Goal: Communication & Community: Connect with others

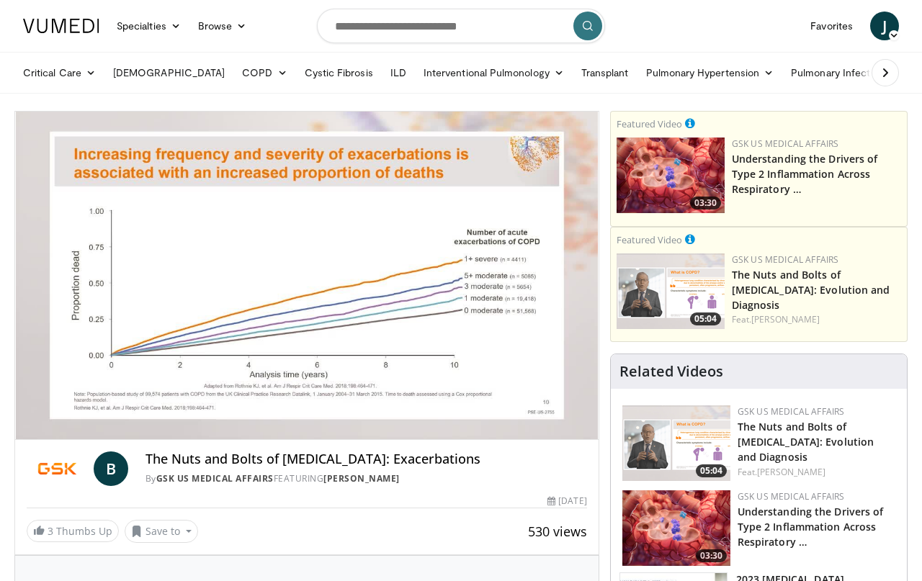
click at [168, 412] on div "Current Time 0:13 / Duration 4:53" at bounding box center [307, 418] width 584 height 13
click at [73, 451] on div "Volume Level" at bounding box center [73, 453] width 0 height 5
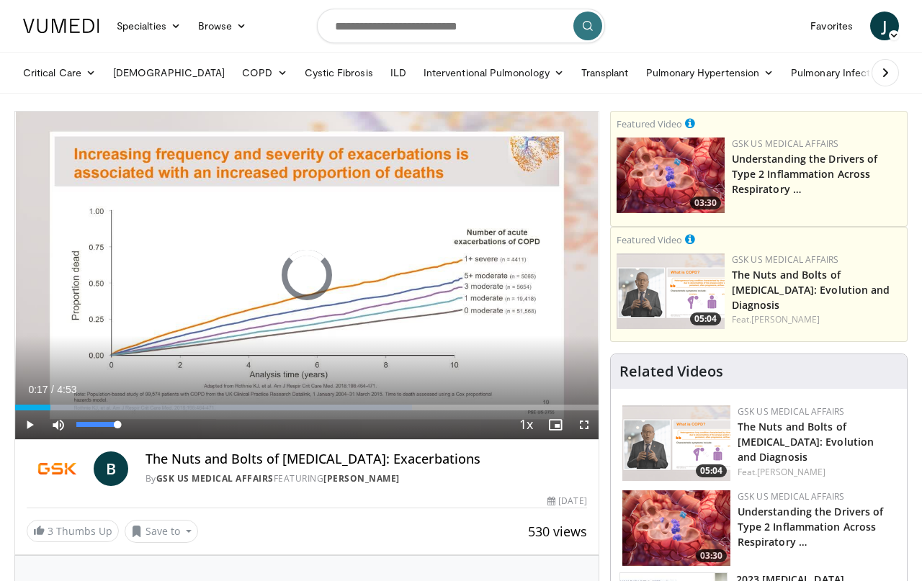
click at [50, 410] on div "Progress Bar" at bounding box center [32, 408] width 35 height 6
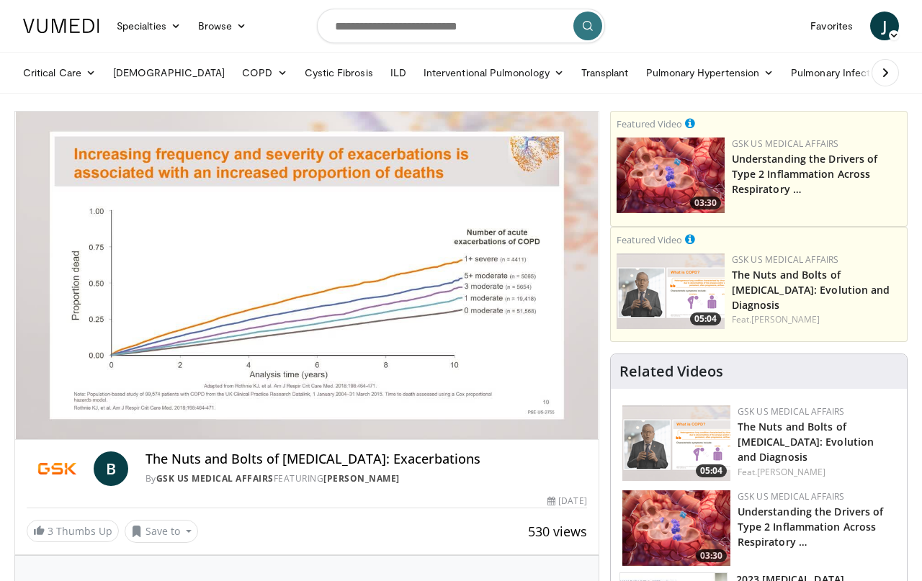
click at [96, 373] on div "10 seconds Tap to unmute" at bounding box center [307, 276] width 584 height 328
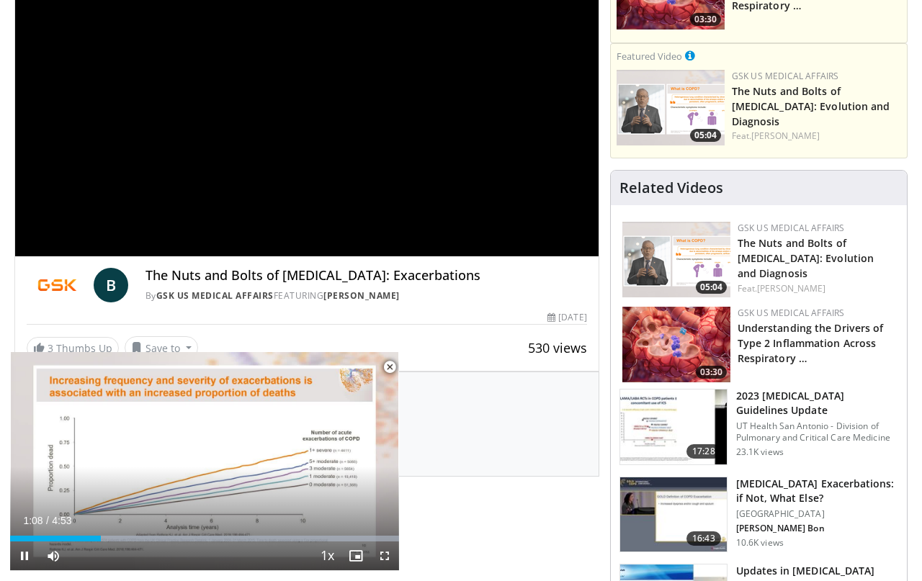
scroll to position [184, 15]
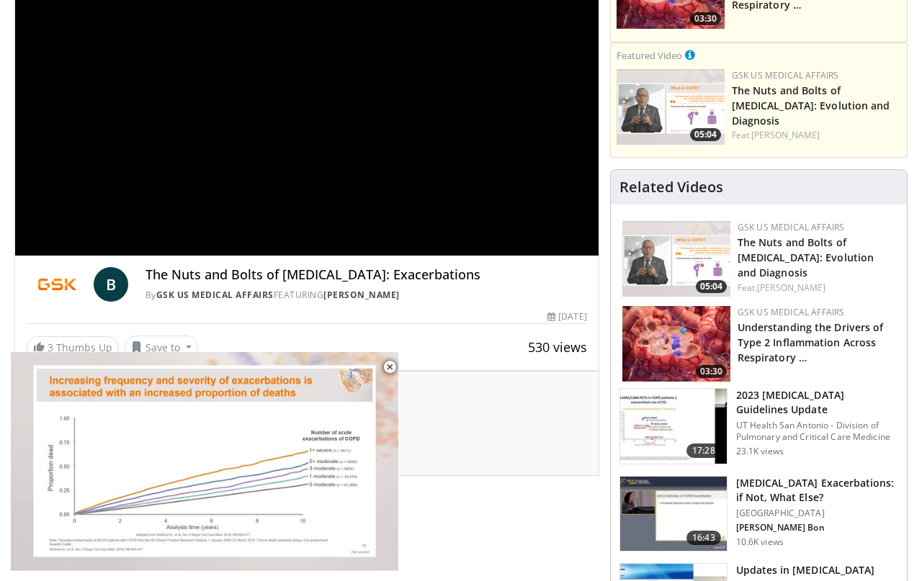
click at [384, 179] on div "**********" at bounding box center [307, 91] width 584 height 329
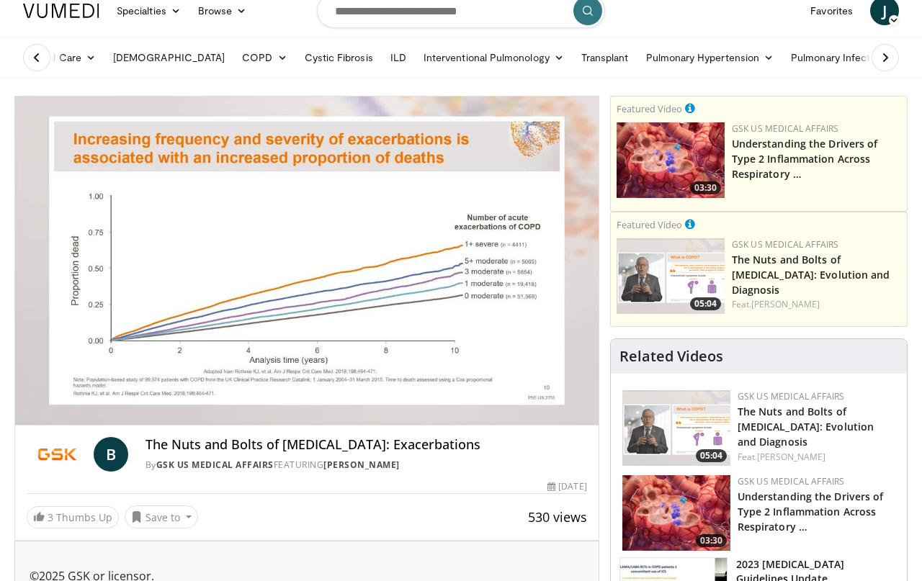
scroll to position [15, 15]
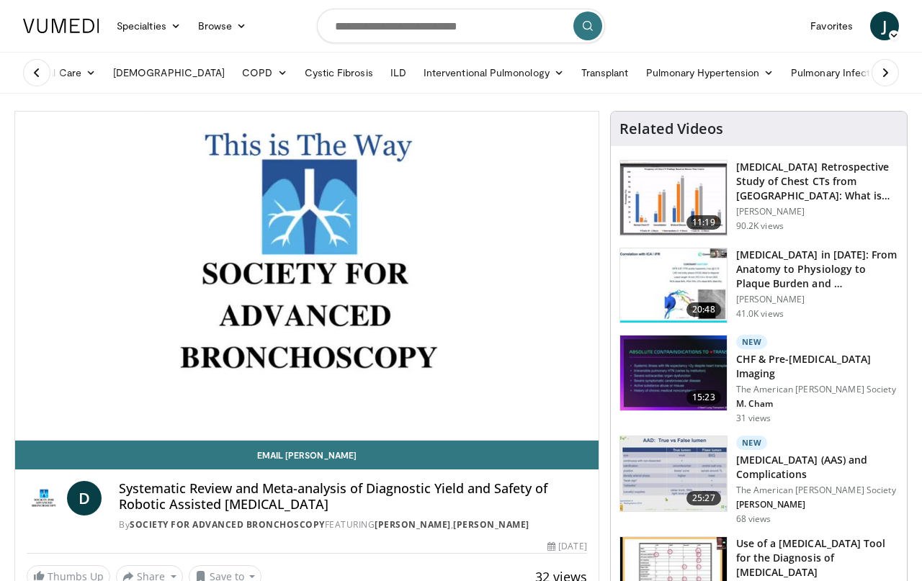
scroll to position [0, 50]
click at [90, 443] on link "Email Dominique" at bounding box center [307, 455] width 584 height 29
